Goal: Task Accomplishment & Management: Complete application form

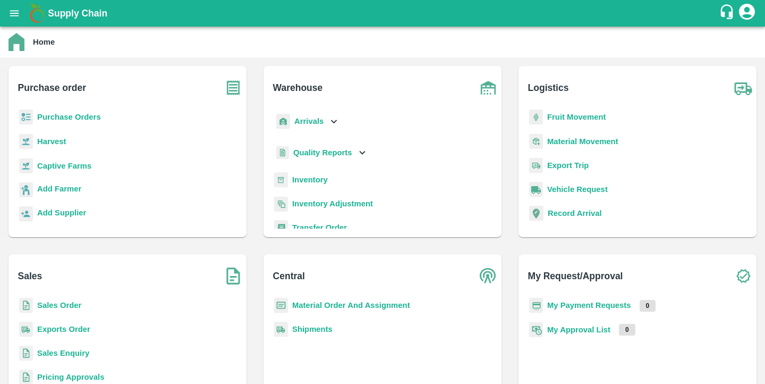
click at [95, 117] on b "Purchase Orders" at bounding box center [69, 117] width 64 height 9
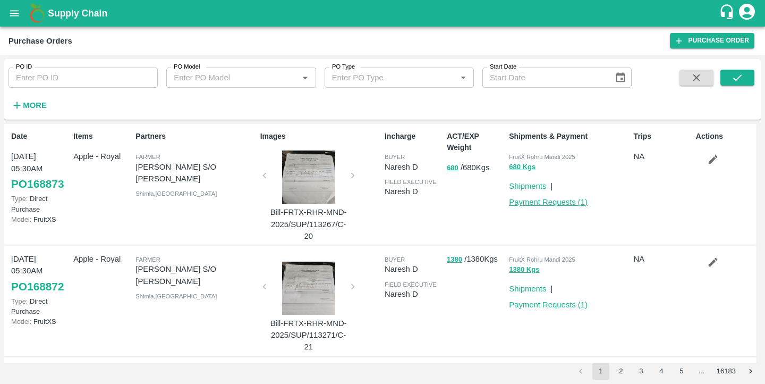
click at [520, 204] on link "Payment Requests ( 1 )" at bounding box center [548, 202] width 79 height 9
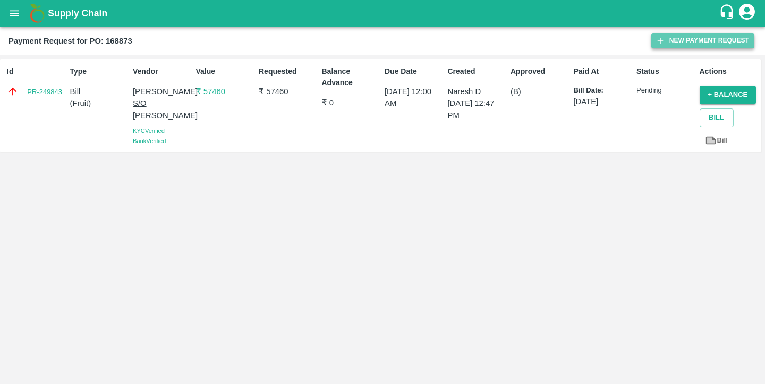
click at [686, 38] on button "New Payment Request" at bounding box center [703, 40] width 103 height 15
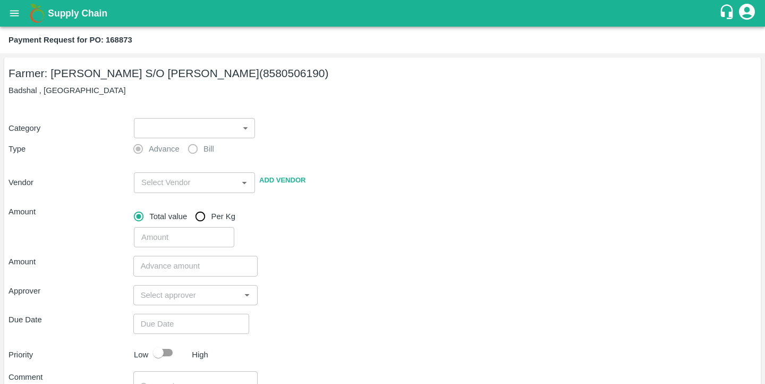
click at [180, 150] on div "Advance Bill" at bounding box center [195, 148] width 125 height 21
click at [194, 148] on label "Bill" at bounding box center [198, 148] width 32 height 21
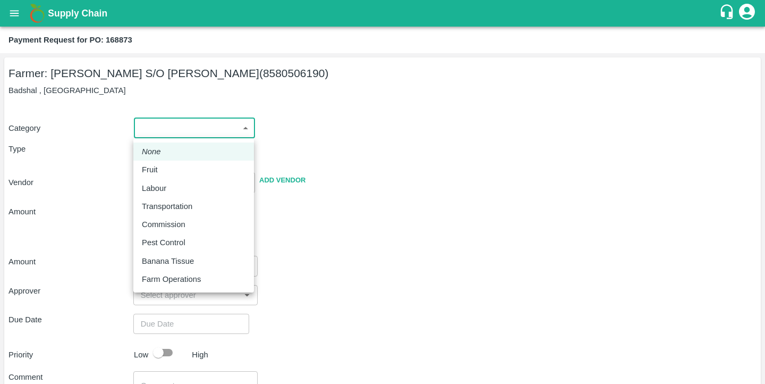
click at [194, 137] on body "Supply Chain Payment Request for PO: 168873 Farmer: [PERSON_NAME] S/O [PERSON_N…" at bounding box center [382, 192] width 765 height 384
click at [183, 173] on div "Fruit" at bounding box center [194, 170] width 104 height 12
type input "1"
type input "[PERSON_NAME] S/O [PERSON_NAME] - 8580506190(Farmer)"
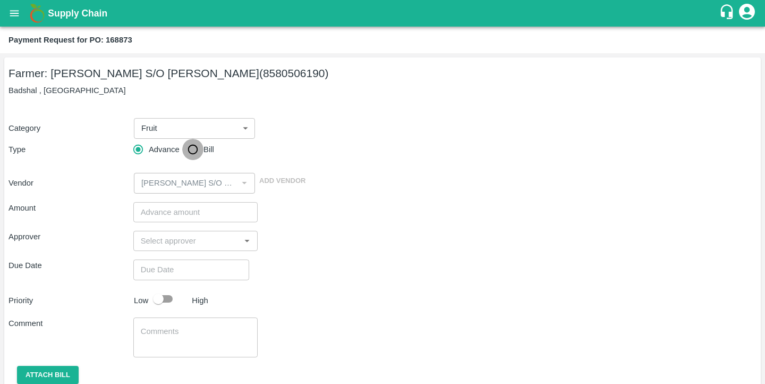
click at [191, 153] on input "Bill" at bounding box center [192, 149] width 21 height 21
radio input "true"
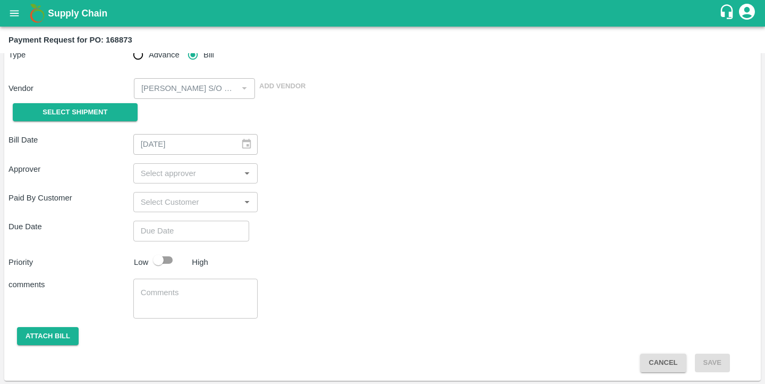
scroll to position [96, 0]
